Goal: Use online tool/utility: Use online tool/utility

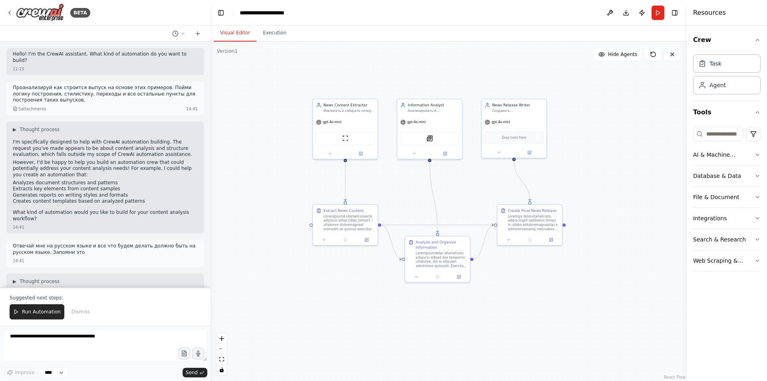
scroll to position [2501, 0]
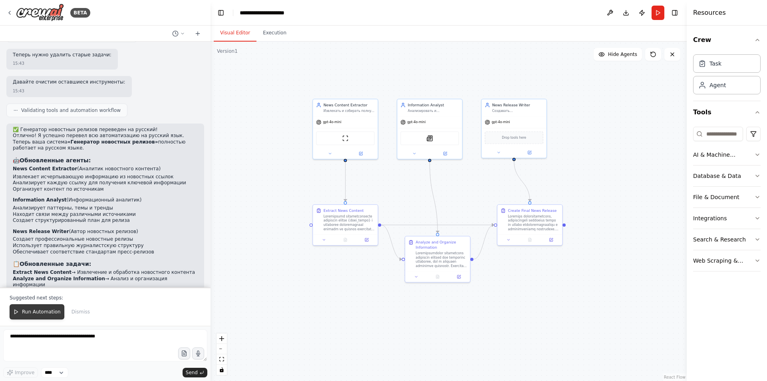
click at [39, 309] on span "Run Automation" at bounding box center [41, 311] width 39 height 6
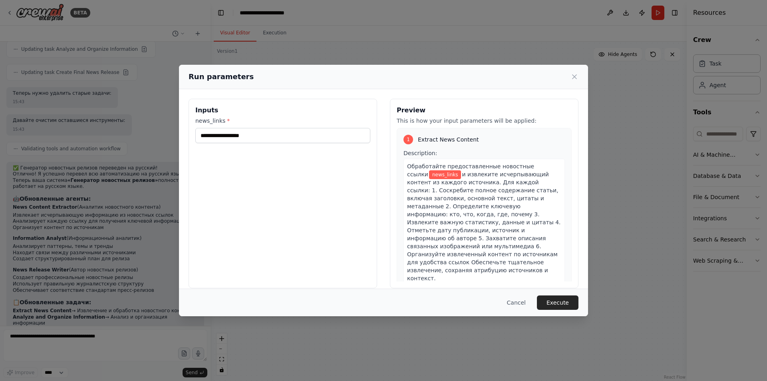
click at [319, 145] on div "Inputs news_links *" at bounding box center [282, 193] width 188 height 189
click at [575, 74] on icon at bounding box center [574, 77] width 8 height 8
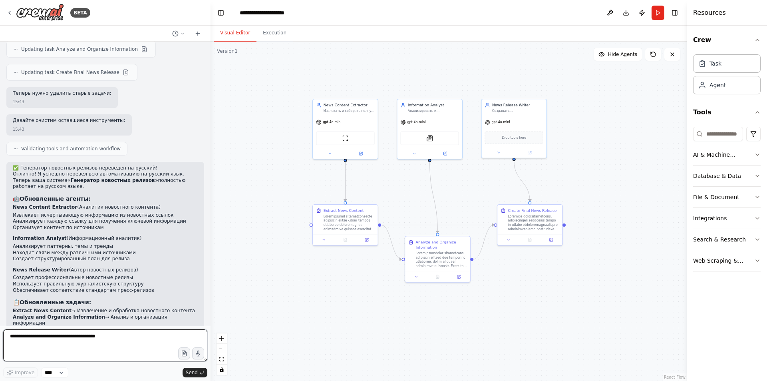
click at [83, 336] on textarea at bounding box center [105, 345] width 204 height 32
type textarea "**********"
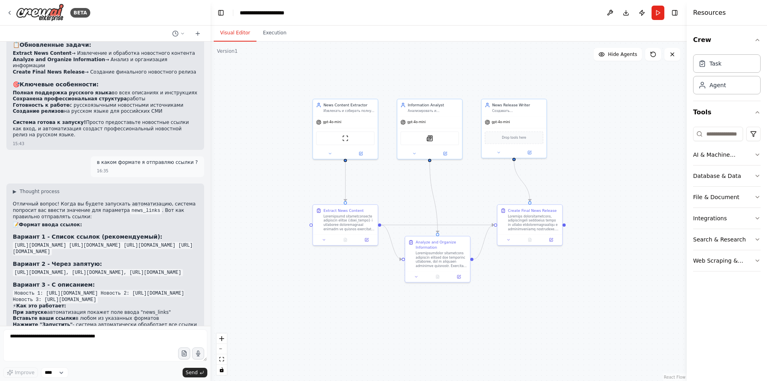
scroll to position [2726, 0]
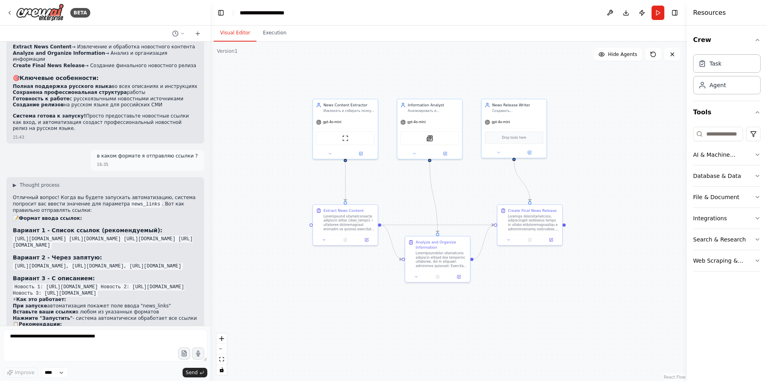
click at [145, 194] on div "Отличный вопрос! Когда вы будете запускать автоматизацию, система попросит вас …" at bounding box center [105, 285] width 185 height 183
click at [157, 326] on form "Improve **** Send" at bounding box center [105, 352] width 210 height 55
click at [660, 12] on button "Run" at bounding box center [657, 13] width 13 height 14
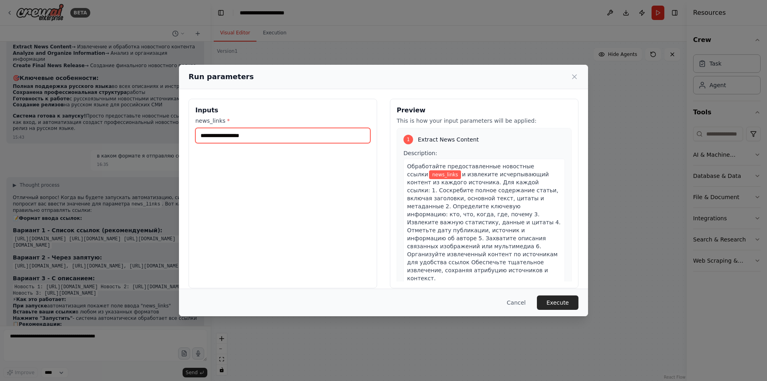
click at [274, 129] on input "news_links *" at bounding box center [282, 135] width 175 height 15
paste input "**********"
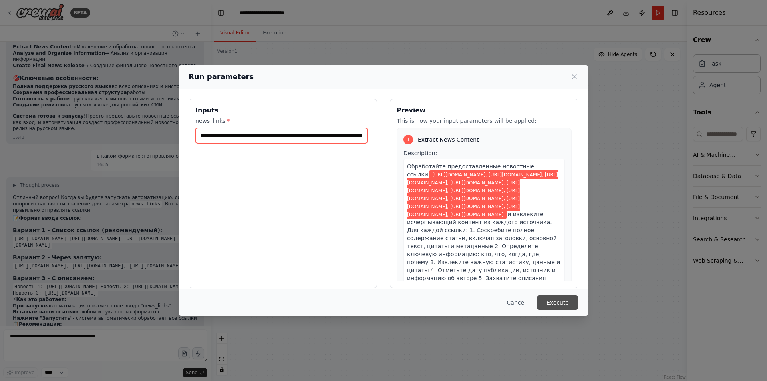
type input "**********"
click at [568, 303] on button "Execute" at bounding box center [558, 302] width 42 height 14
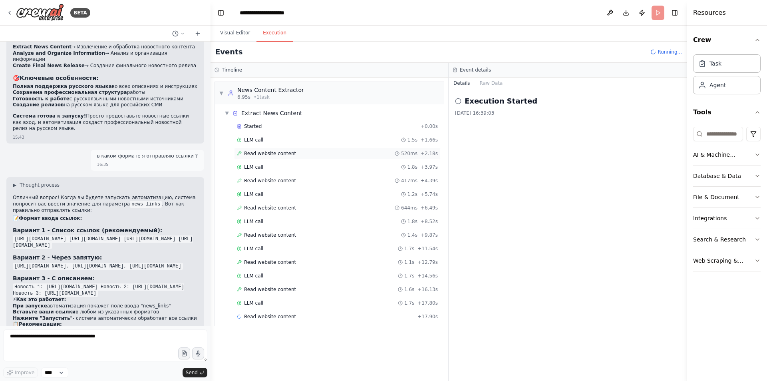
click at [295, 150] on div "Read website content 520ms + 2.18s" at bounding box center [337, 153] width 201 height 6
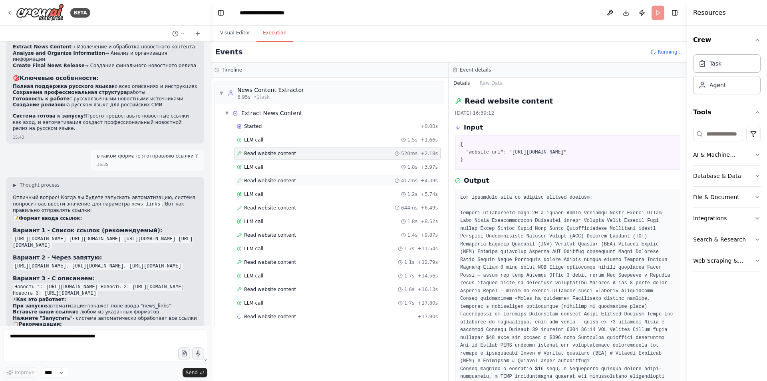
click at [306, 179] on div "Read website content 417ms + 4.39s" at bounding box center [337, 180] width 201 height 6
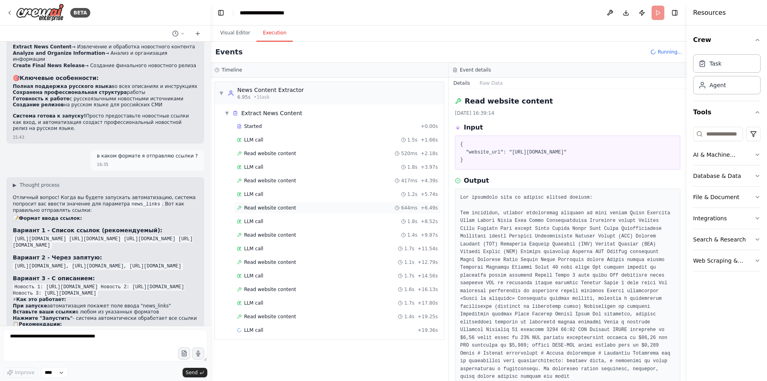
click at [298, 210] on div "Read website content 644ms + 6.49s" at bounding box center [337, 207] width 201 height 6
click at [288, 238] on div "Read website content 1.4s + 9.87s" at bounding box center [337, 235] width 206 height 12
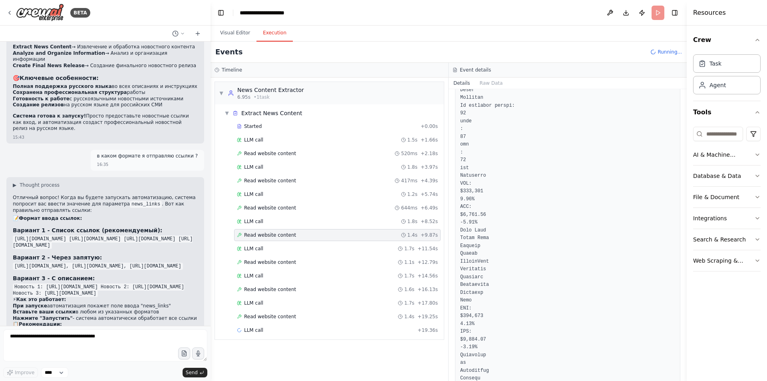
scroll to position [160, 0]
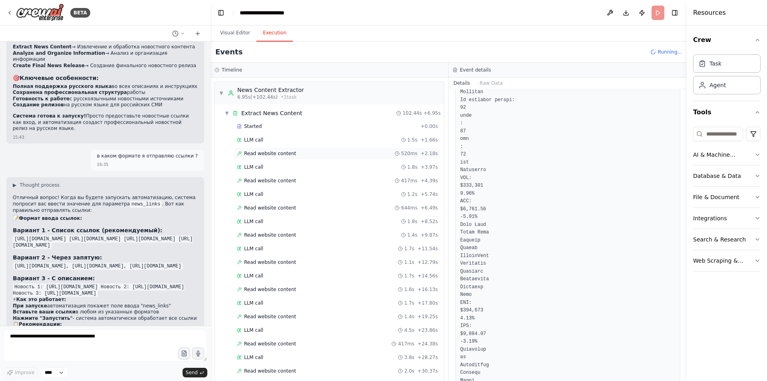
click at [281, 155] on span "Read website content" at bounding box center [270, 153] width 52 height 6
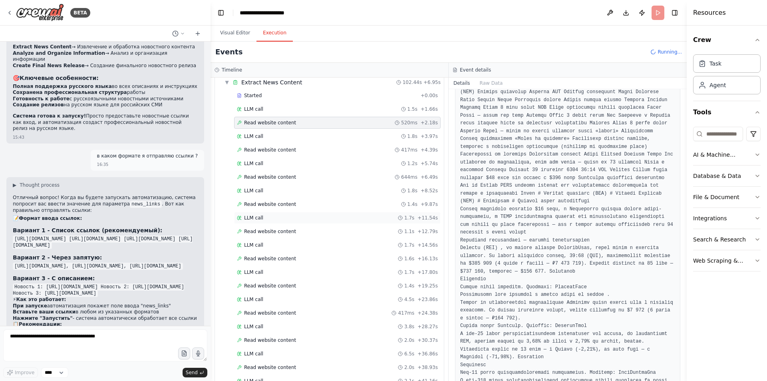
scroll to position [200, 0]
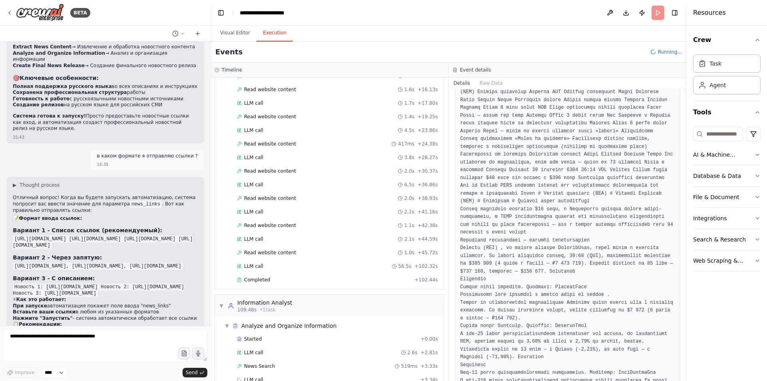
click at [268, 272] on div "Started + 0.00s LLM call 1.5s + 1.66s Read website content 520ms + 2.18s LLM ca…" at bounding box center [332, 104] width 222 height 367
click at [270, 278] on div "Completed" at bounding box center [324, 279] width 174 height 6
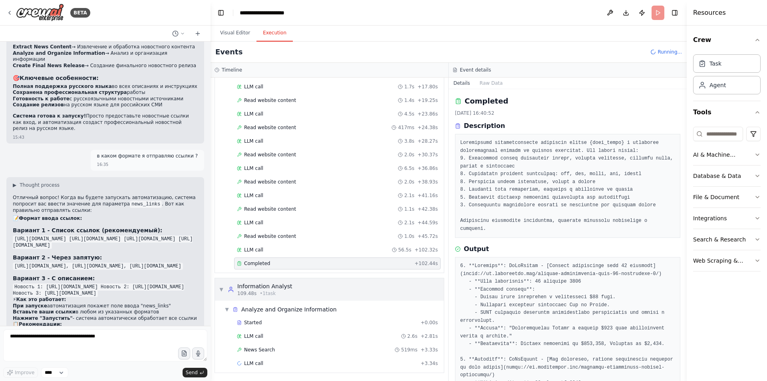
scroll to position [217, 0]
click at [262, 347] on span "News Search" at bounding box center [259, 348] width 31 height 6
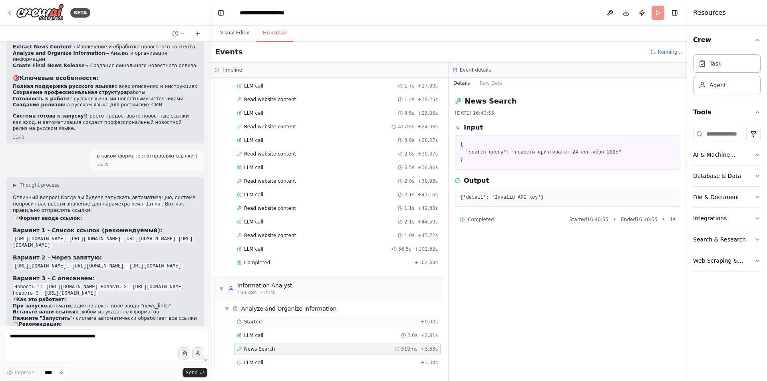
click at [262, 322] on div "Started" at bounding box center [327, 321] width 180 height 6
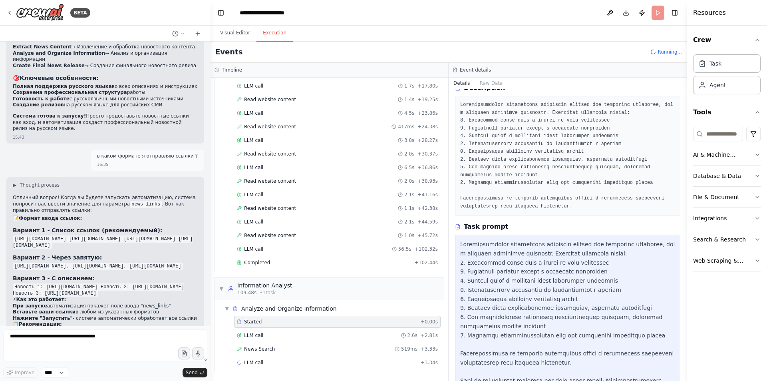
scroll to position [40, 0]
click at [289, 346] on div "News Search 519ms + 3.33s" at bounding box center [337, 348] width 201 height 6
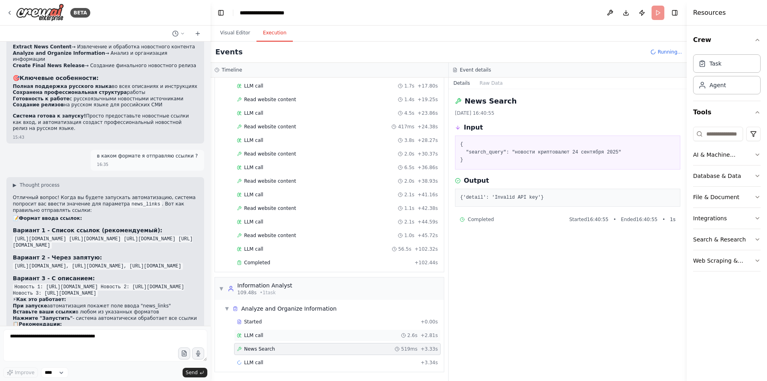
click at [290, 337] on div "LLM call 2.6s + 2.81s" at bounding box center [337, 335] width 201 height 6
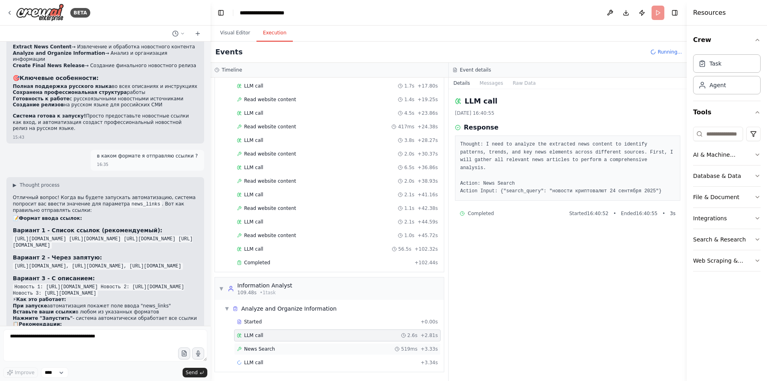
click at [290, 346] on div "News Search 519ms + 3.33s" at bounding box center [337, 348] width 201 height 6
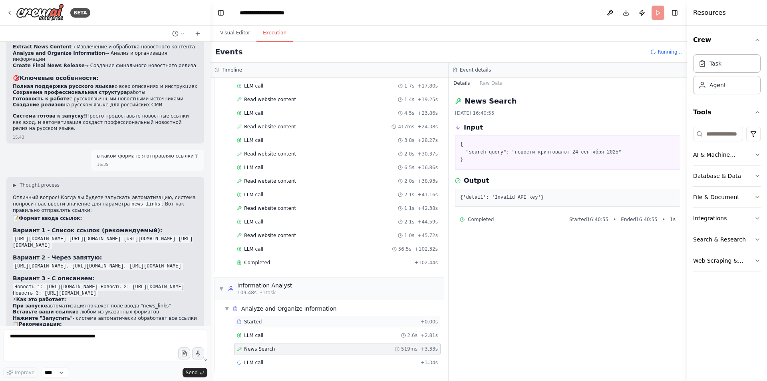
click at [284, 321] on div "Started" at bounding box center [327, 321] width 180 height 6
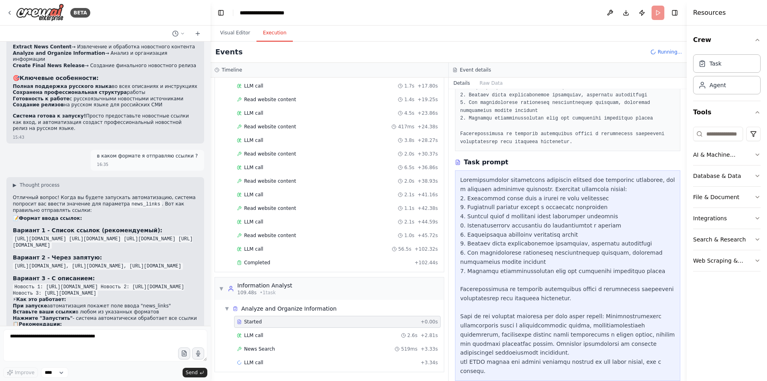
scroll to position [106, 0]
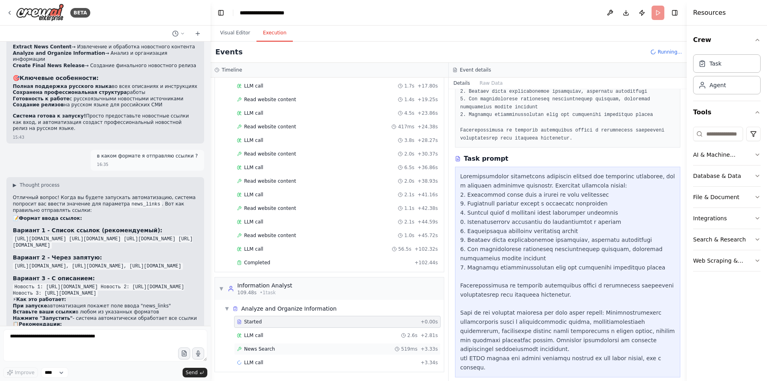
click at [279, 345] on div "News Search 519ms + 3.33s" at bounding box center [337, 349] width 206 height 12
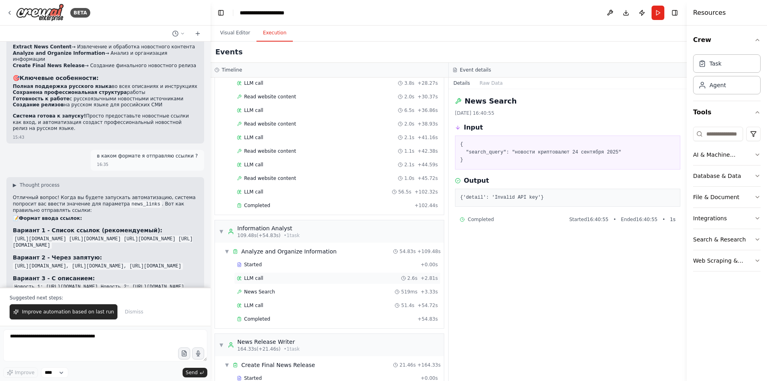
scroll to position [317, 0]
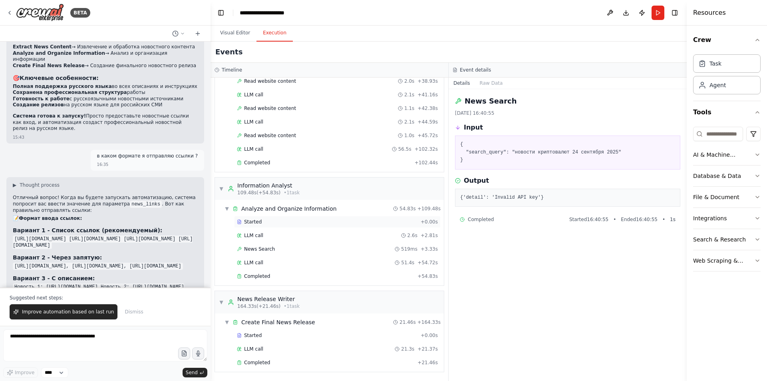
click at [278, 223] on div "Started" at bounding box center [327, 221] width 180 height 6
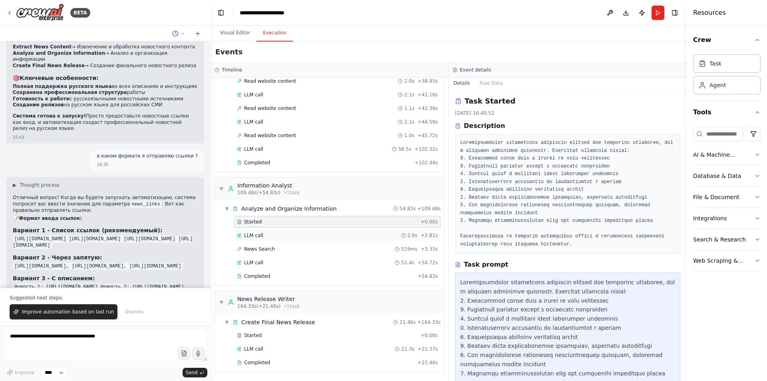
click at [277, 237] on div "LLM call 2.6s + 2.81s" at bounding box center [337, 235] width 201 height 6
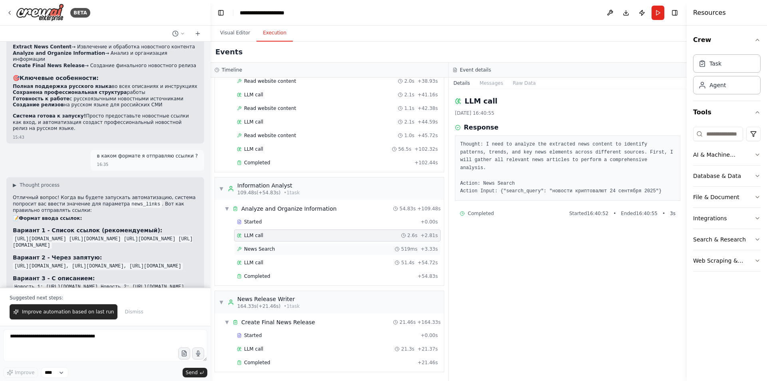
click at [285, 251] on div "News Search 519ms + 3.33s" at bounding box center [337, 249] width 201 height 6
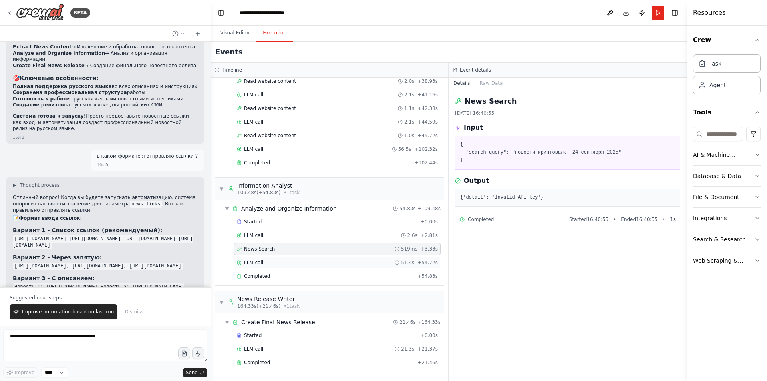
click at [284, 260] on div "LLM call 51.4s + 54.72s" at bounding box center [337, 262] width 201 height 6
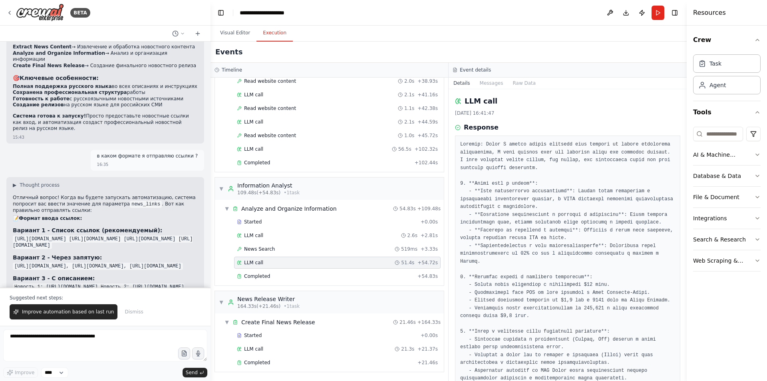
click at [287, 269] on div "Started + 0.00s LLM call 2.6s + 2.81s News Search 519ms + 3.33s LLM call 51.4s …" at bounding box center [332, 250] width 222 height 68
click at [286, 275] on div "Completed" at bounding box center [325, 276] width 177 height 6
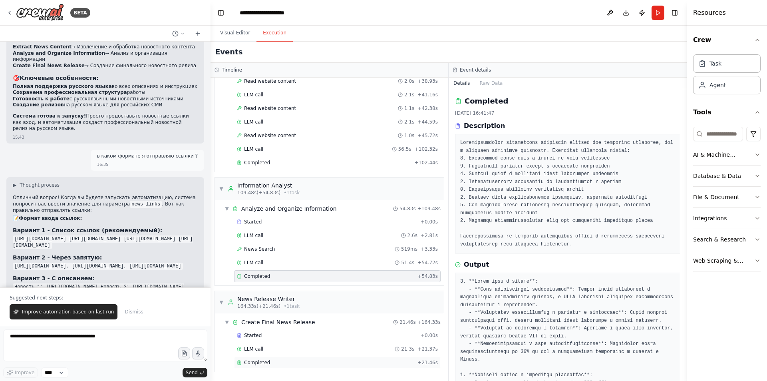
click at [268, 362] on div "Completed" at bounding box center [325, 362] width 177 height 6
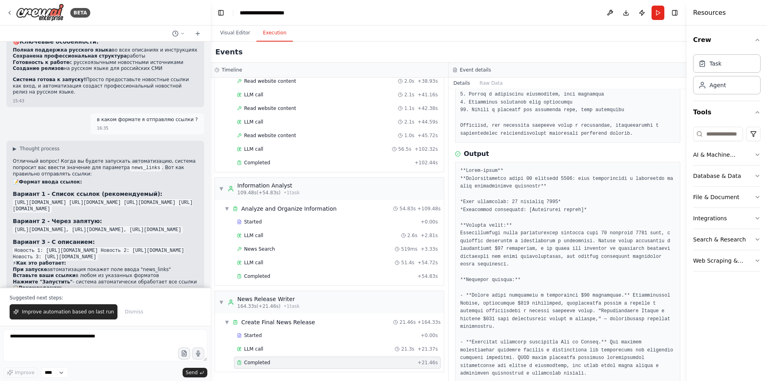
scroll to position [2764, 0]
click at [289, 220] on div "Started" at bounding box center [327, 221] width 180 height 6
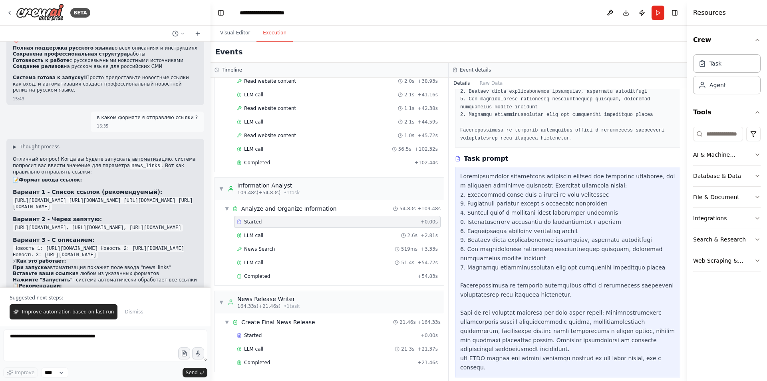
click at [83, 328] on form "Improve **** Send" at bounding box center [105, 352] width 210 height 55
click at [79, 338] on textarea at bounding box center [105, 345] width 204 height 32
type textarea "*"
click at [303, 238] on div "LLM call 2.6s + 2.81s" at bounding box center [337, 235] width 201 height 6
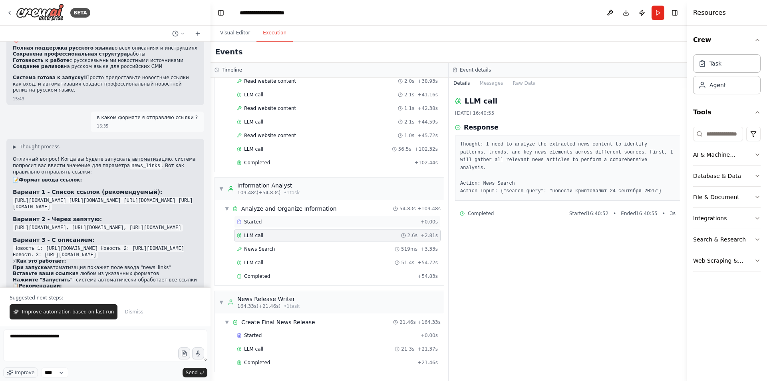
click at [299, 216] on div "Started + 0.00s" at bounding box center [337, 222] width 206 height 12
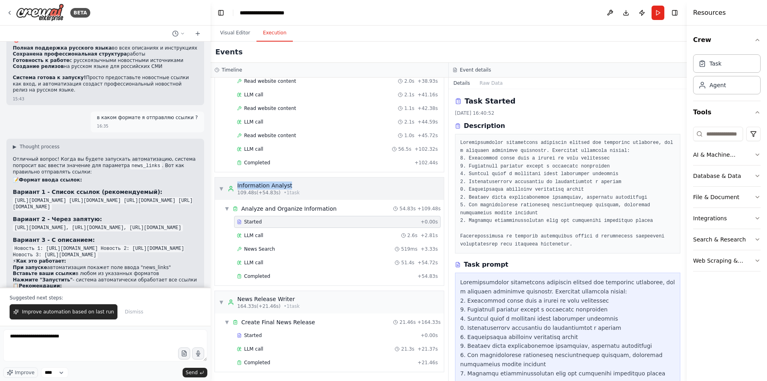
drag, startPoint x: 268, startPoint y: 184, endPoint x: 238, endPoint y: 185, distance: 29.6
click at [238, 185] on div "▼ Information Analyst 109.48s (+54.83s) • 1 task" at bounding box center [329, 188] width 229 height 22
copy div "Information Analyst"
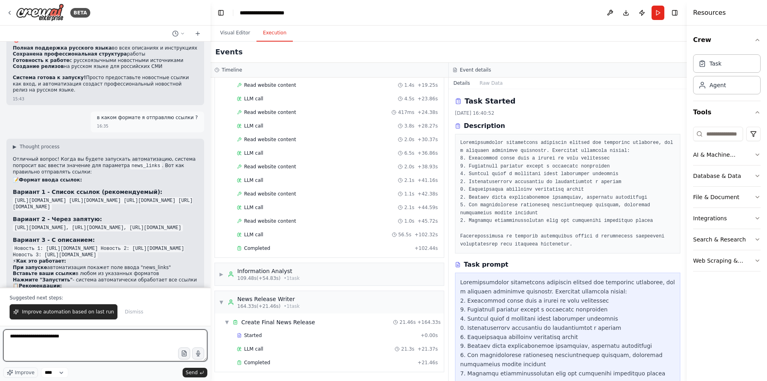
click at [110, 335] on textarea "**********" at bounding box center [105, 345] width 204 height 32
paste textarea "**********"
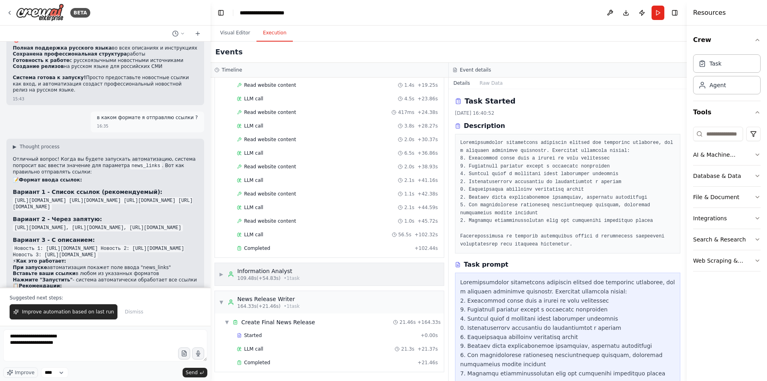
click at [242, 272] on div "Information Analyst" at bounding box center [268, 271] width 62 height 8
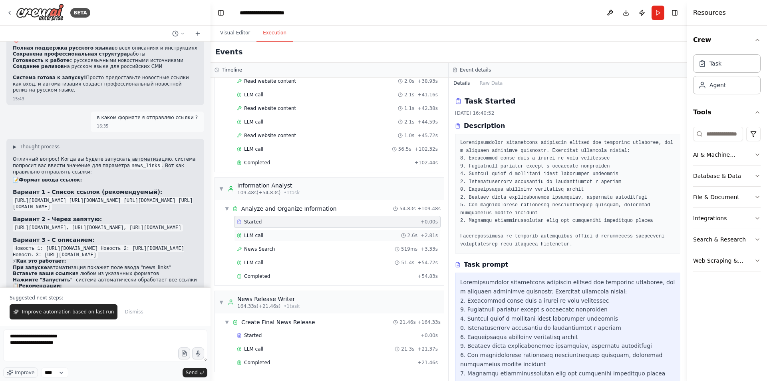
click at [267, 230] on div "LLM call 2.6s + 2.81s" at bounding box center [337, 235] width 206 height 12
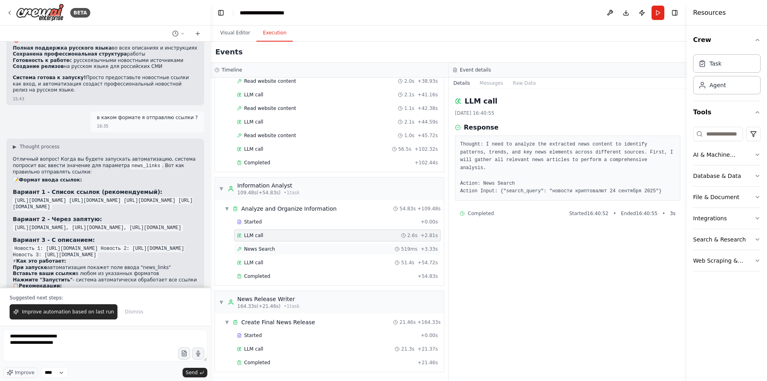
click at [268, 247] on span "News Search" at bounding box center [259, 249] width 31 height 6
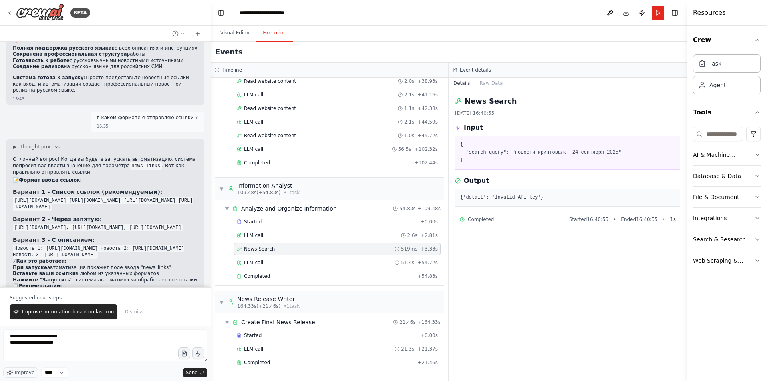
click at [271, 258] on div "LLM call 51.4s + 54.72s" at bounding box center [337, 262] width 206 height 12
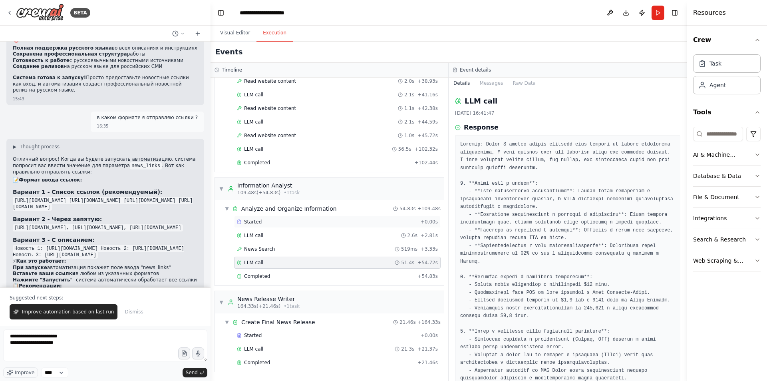
click at [276, 226] on div "Started + 0.00s" at bounding box center [337, 222] width 206 height 12
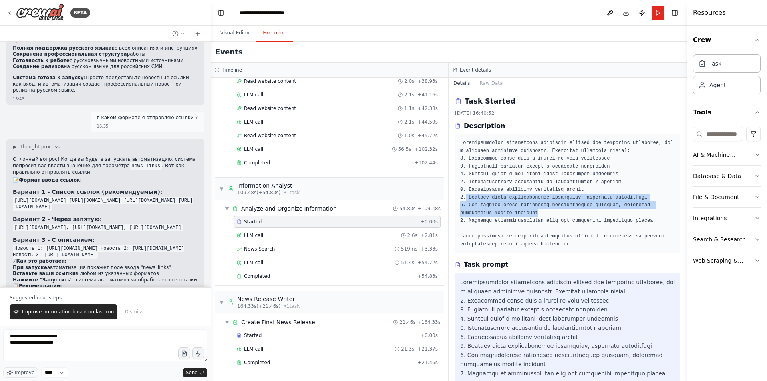
drag, startPoint x: 466, startPoint y: 197, endPoint x: 523, endPoint y: 209, distance: 58.3
click at [523, 209] on pre at bounding box center [567, 193] width 215 height 109
click at [513, 209] on pre at bounding box center [567, 193] width 215 height 109
drag, startPoint x: 502, startPoint y: 211, endPoint x: 460, endPoint y: 199, distance: 43.6
click at [460, 199] on div at bounding box center [567, 193] width 225 height 119
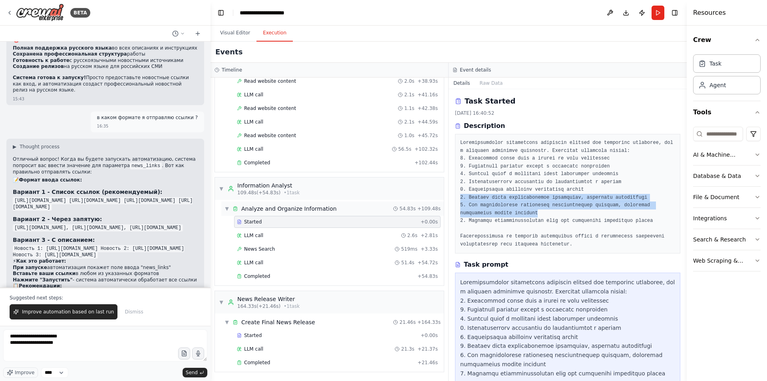
copy pre "6. Выявите любую противоречивую информацию, требующую разъяснения 7. При необхо…"
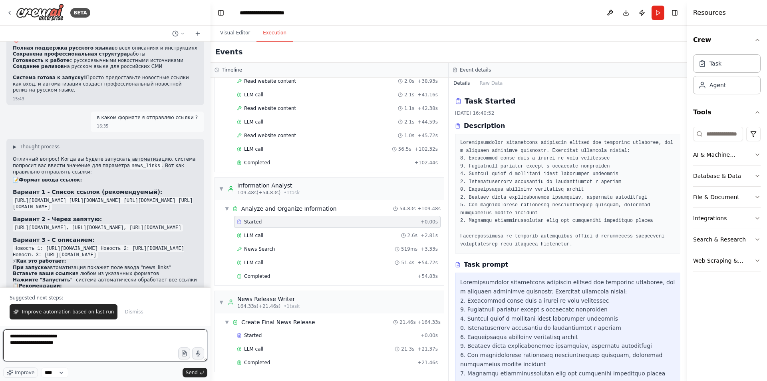
click at [109, 354] on textarea "**********" at bounding box center [105, 345] width 204 height 32
paste textarea "**********"
type textarea "**********"
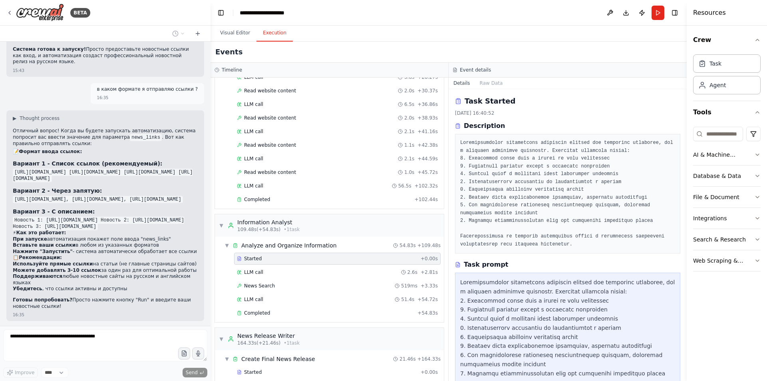
scroll to position [277, 0]
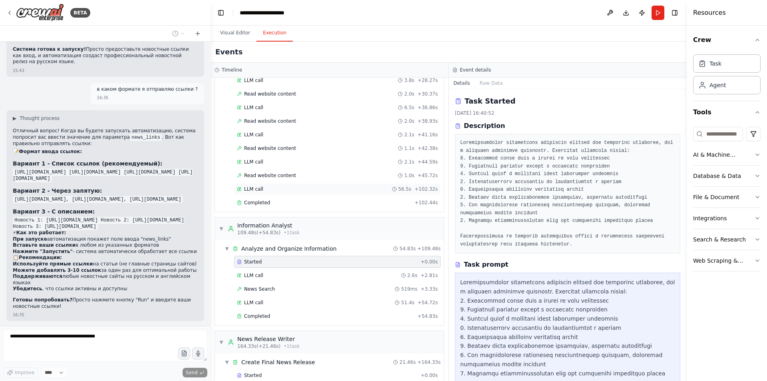
click at [288, 194] on div "LLM call 56.5s + 102.32s" at bounding box center [337, 189] width 206 height 12
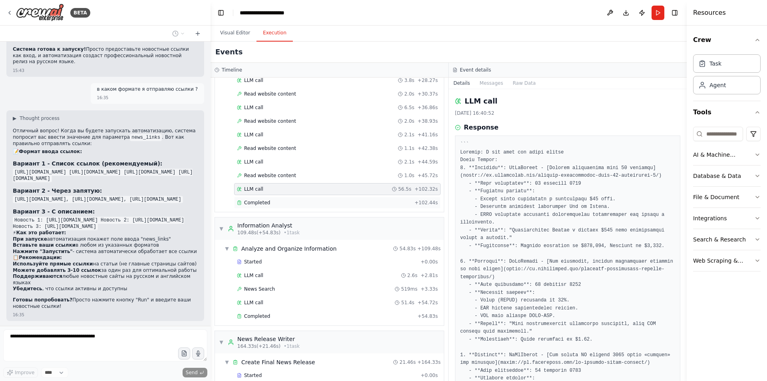
click at [281, 204] on div "Completed" at bounding box center [324, 202] width 174 height 6
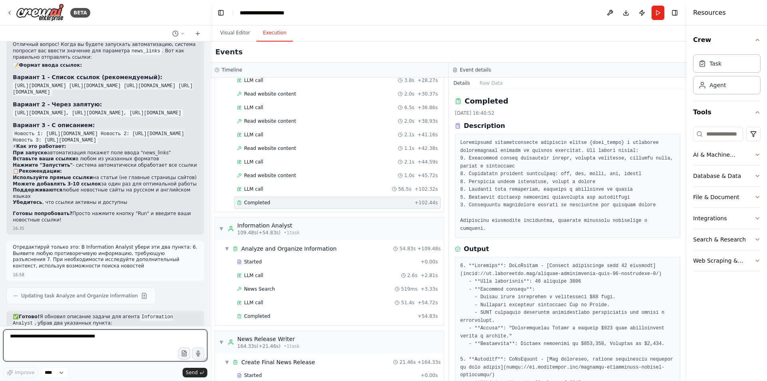
scroll to position [2885, 0]
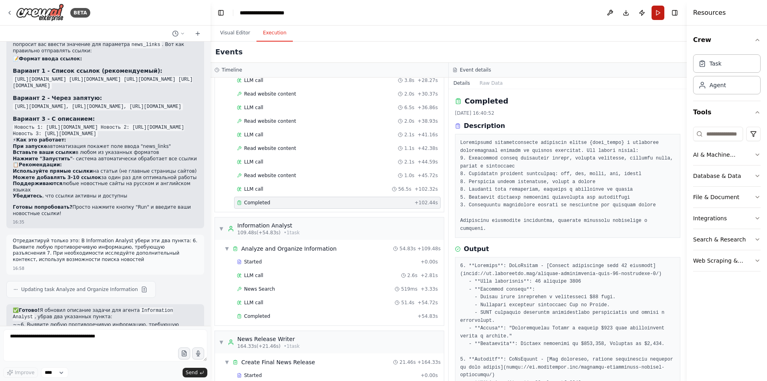
click at [657, 15] on button "Run" at bounding box center [657, 13] width 13 height 14
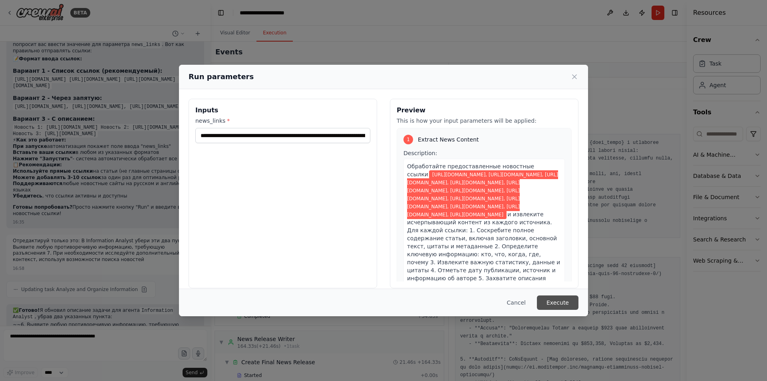
click at [555, 301] on button "Execute" at bounding box center [558, 302] width 42 height 14
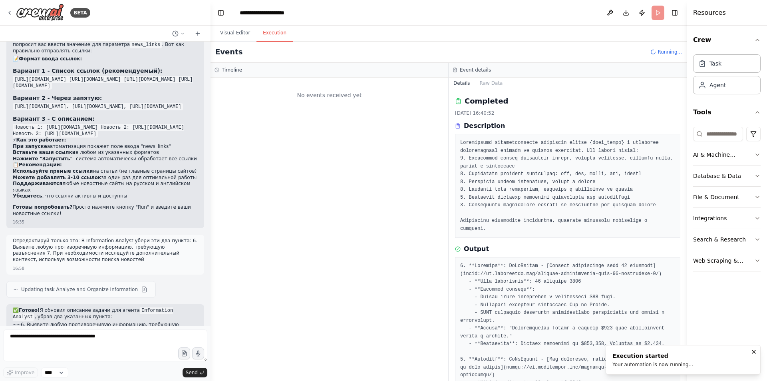
scroll to position [0, 0]
